Goal: Task Accomplishment & Management: Manage account settings

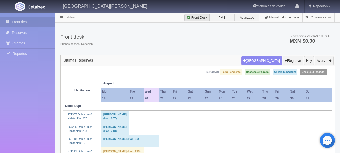
scroll to position [629, 0]
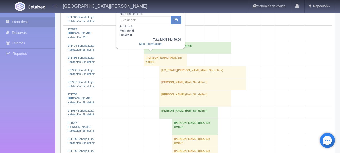
click at [150, 46] on link "Más Información" at bounding box center [150, 44] width 22 height 4
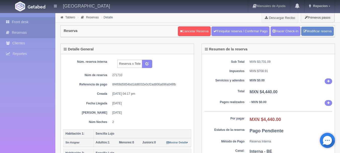
click at [18, 17] on link "Front desk" at bounding box center [27, 22] width 55 height 10
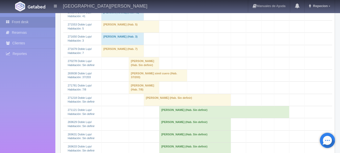
scroll to position [226, 0]
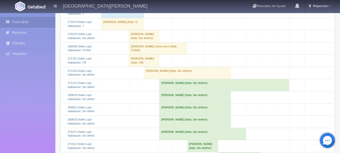
click at [139, 42] on td "[PERSON_NAME] (Hab. Sin definir)" at bounding box center [144, 36] width 30 height 12
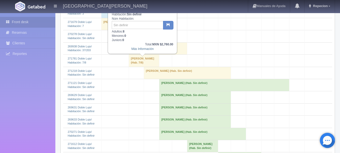
click at [139, 42] on td "[PERSON_NAME] (Hab. Sin definir)" at bounding box center [144, 36] width 30 height 12
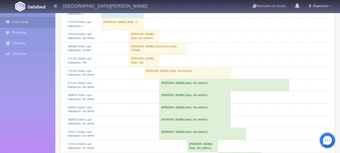
click at [139, 42] on td "[PERSON_NAME] (Hab. Sin definir)" at bounding box center [144, 36] width 30 height 12
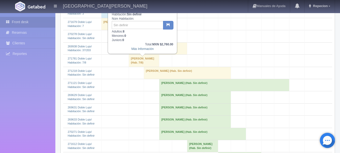
click at [143, 42] on td "[PERSON_NAME] (Hab. Sin definir)" at bounding box center [144, 36] width 30 height 12
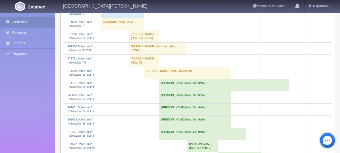
click at [143, 42] on td "[PERSON_NAME] (Hab. Sin definir)" at bounding box center [144, 36] width 30 height 12
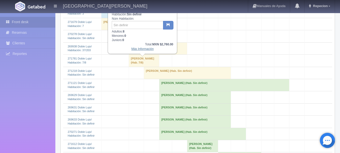
click at [144, 50] on link "Más Información" at bounding box center [142, 49] width 22 height 4
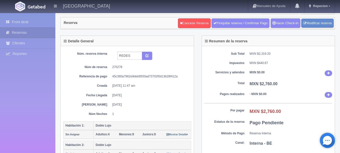
scroll to position [8, 0]
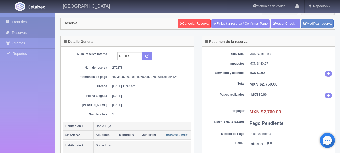
click at [21, 22] on link "Front desk" at bounding box center [27, 22] width 55 height 10
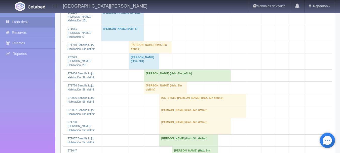
scroll to position [603, 0]
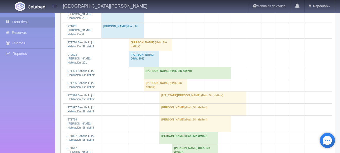
click at [139, 51] on td "[PERSON_NAME] (Hab. Sin definir)" at bounding box center [150, 44] width 43 height 12
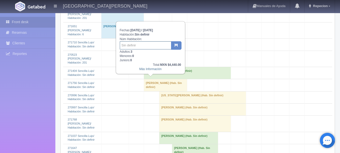
click at [134, 46] on input "text" at bounding box center [146, 45] width 52 height 8
type input "42/43"
click at [176, 46] on icon "button" at bounding box center [175, 44] width 3 height 3
